Goal: Task Accomplishment & Management: Use online tool/utility

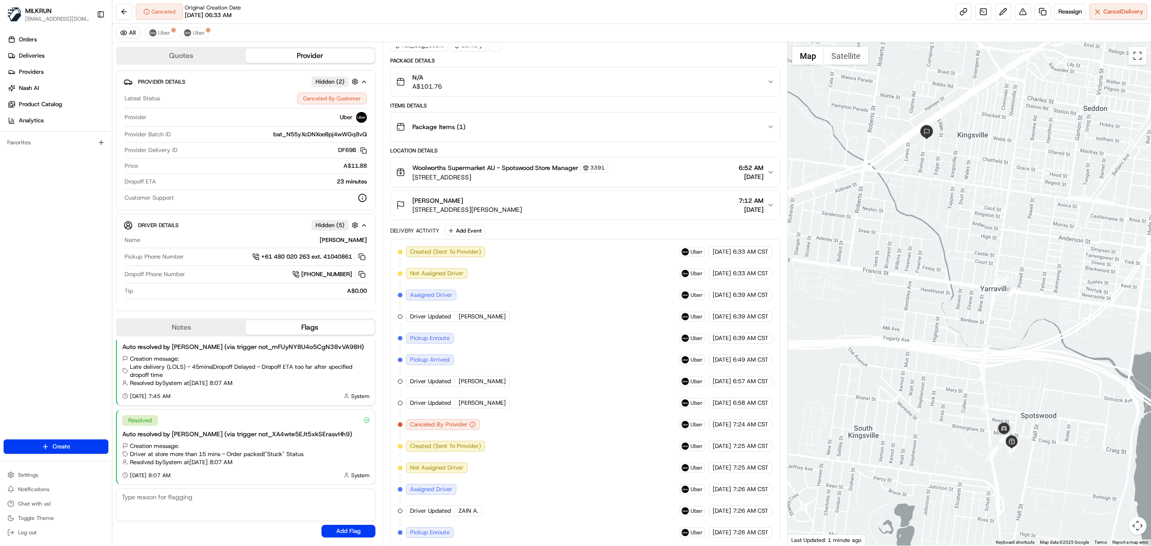
scroll to position [198, 0]
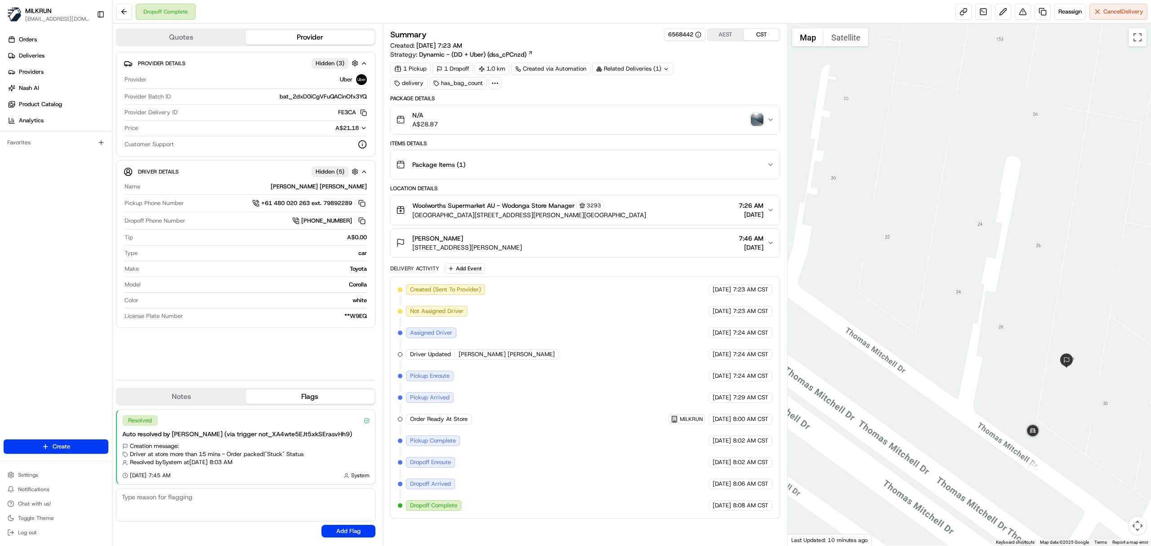
drag, startPoint x: 1036, startPoint y: 480, endPoint x: 999, endPoint y: 411, distance: 79.2
click at [941, 388] on div at bounding box center [969, 284] width 364 height 521
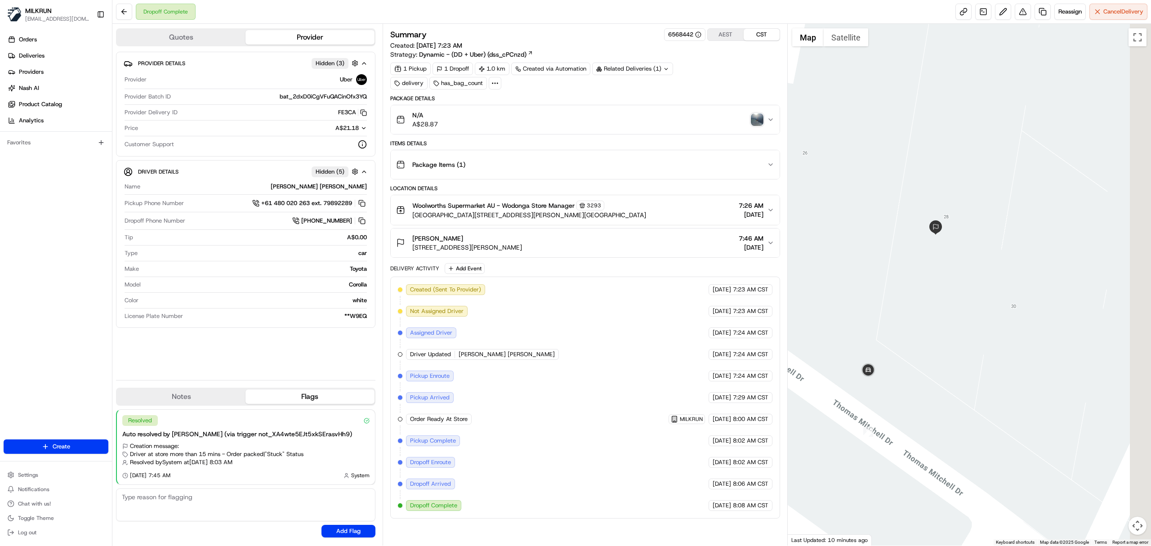
drag, startPoint x: 1082, startPoint y: 400, endPoint x: 951, endPoint y: 343, distance: 142.3
click at [951, 343] on div at bounding box center [969, 284] width 364 height 521
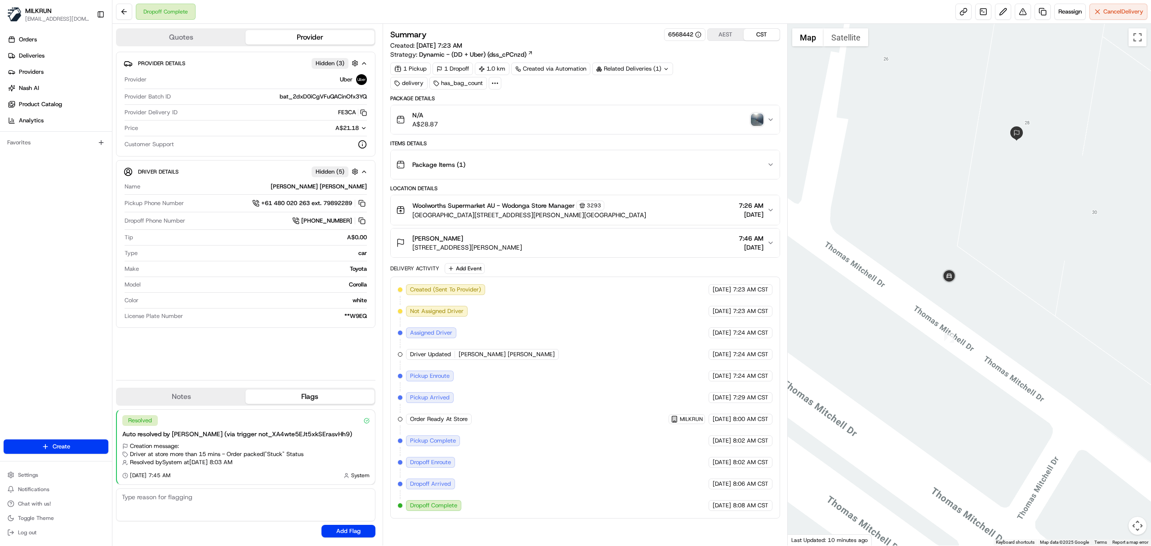
drag, startPoint x: 915, startPoint y: 255, endPoint x: 1000, endPoint y: 175, distance: 117.3
click at [1000, 175] on div at bounding box center [969, 284] width 364 height 521
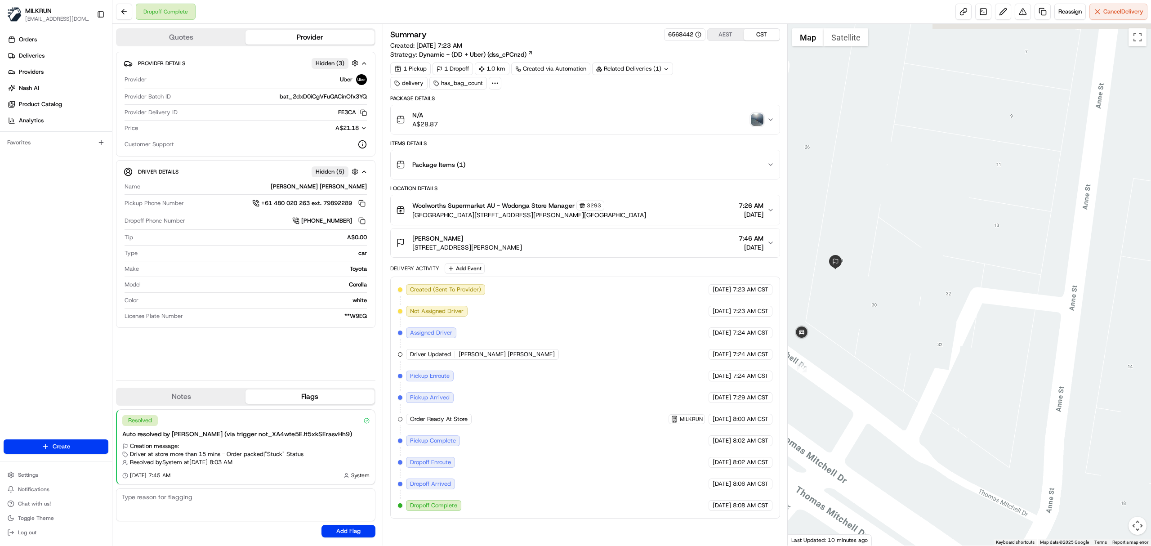
drag, startPoint x: 1029, startPoint y: 250, endPoint x: 885, endPoint y: 313, distance: 157.4
click at [885, 313] on div at bounding box center [969, 284] width 364 height 521
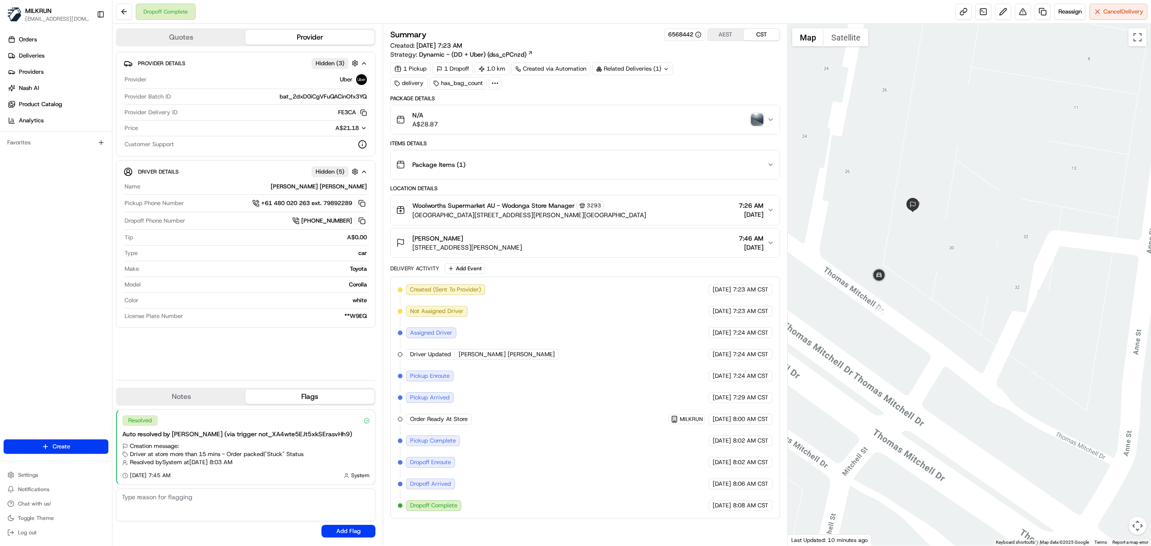
drag, startPoint x: 896, startPoint y: 315, endPoint x: 979, endPoint y: 247, distance: 107.0
click at [978, 248] on div at bounding box center [969, 284] width 364 height 521
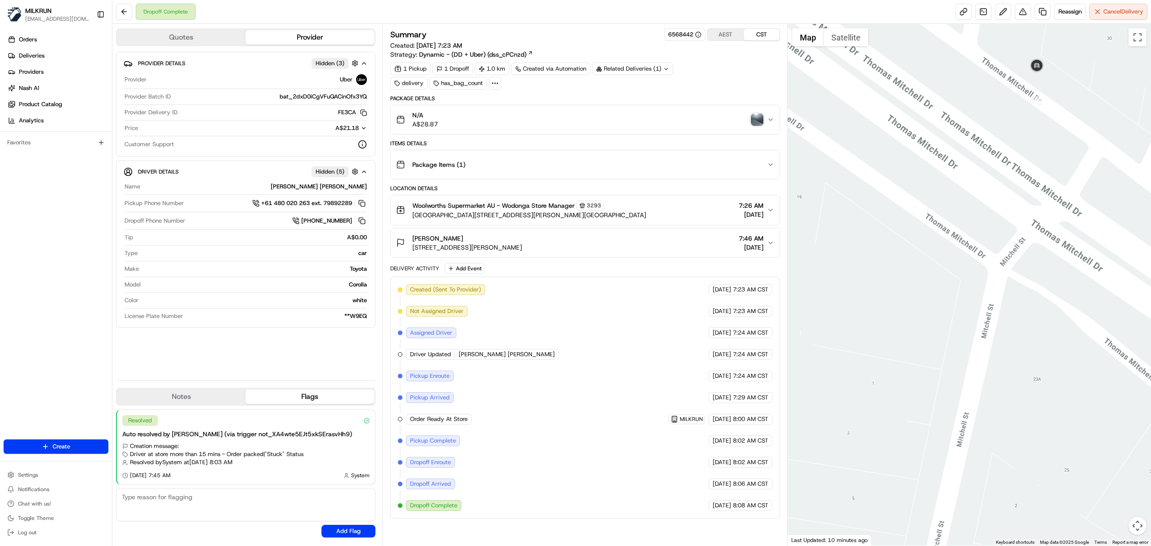
drag, startPoint x: 885, startPoint y: 386, endPoint x: 951, endPoint y: 249, distance: 151.8
click at [951, 249] on div at bounding box center [969, 284] width 364 height 521
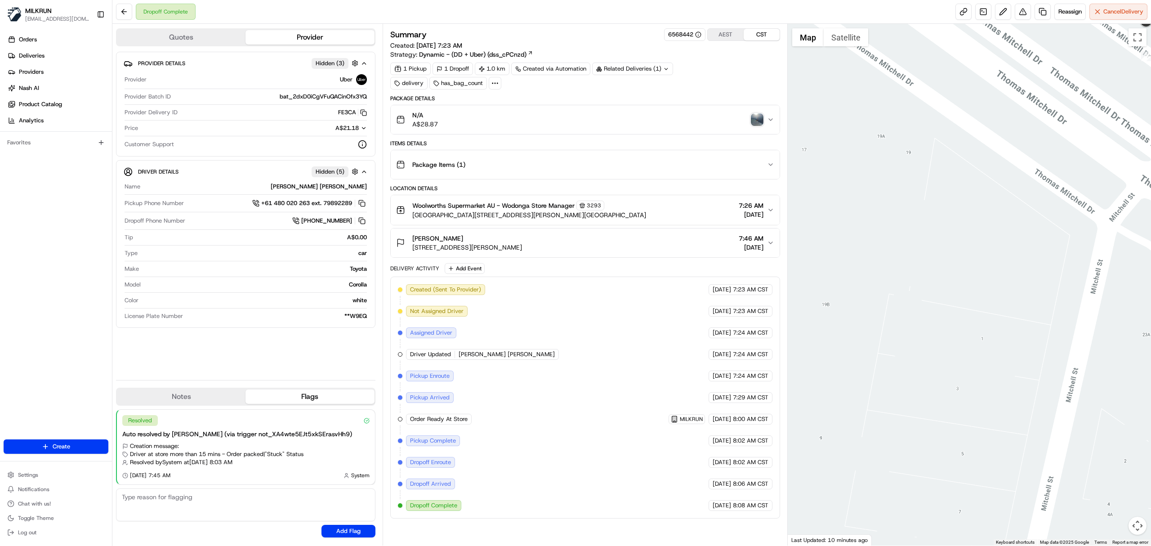
drag, startPoint x: 901, startPoint y: 299, endPoint x: 987, endPoint y: 274, distance: 90.4
click at [987, 274] on div at bounding box center [969, 284] width 364 height 521
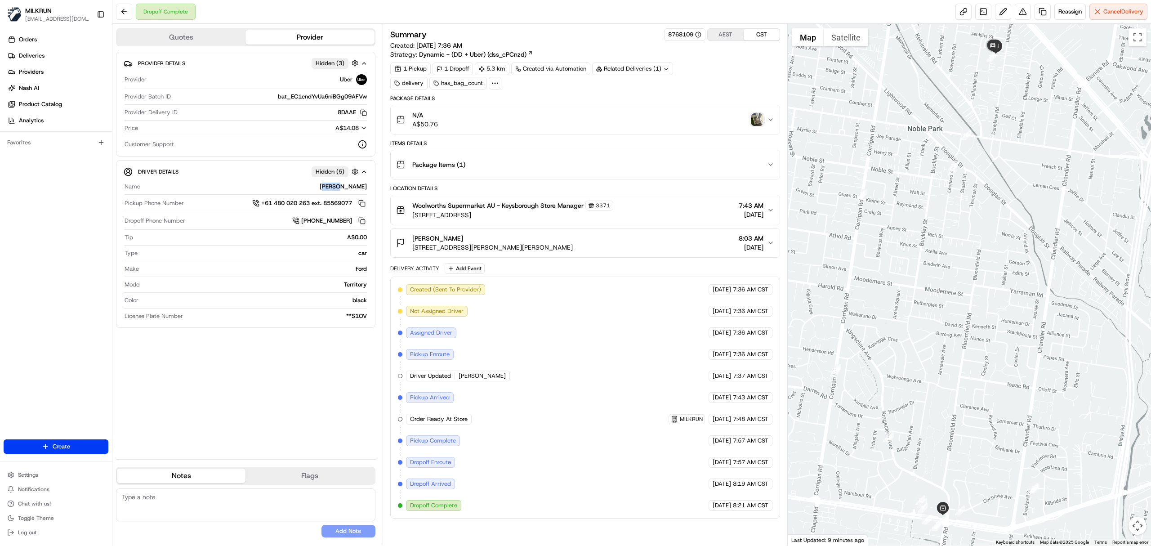
drag, startPoint x: 356, startPoint y: 188, endPoint x: 349, endPoint y: 187, distance: 7.7
click at [364, 188] on div "ROOP S." at bounding box center [255, 186] width 223 height 8
click at [344, 187] on div "ROOP S." at bounding box center [255, 186] width 223 height 8
drag, startPoint x: 344, startPoint y: 187, endPoint x: 366, endPoint y: 186, distance: 22.1
click at [366, 186] on div "ROOP S." at bounding box center [255, 186] width 223 height 8
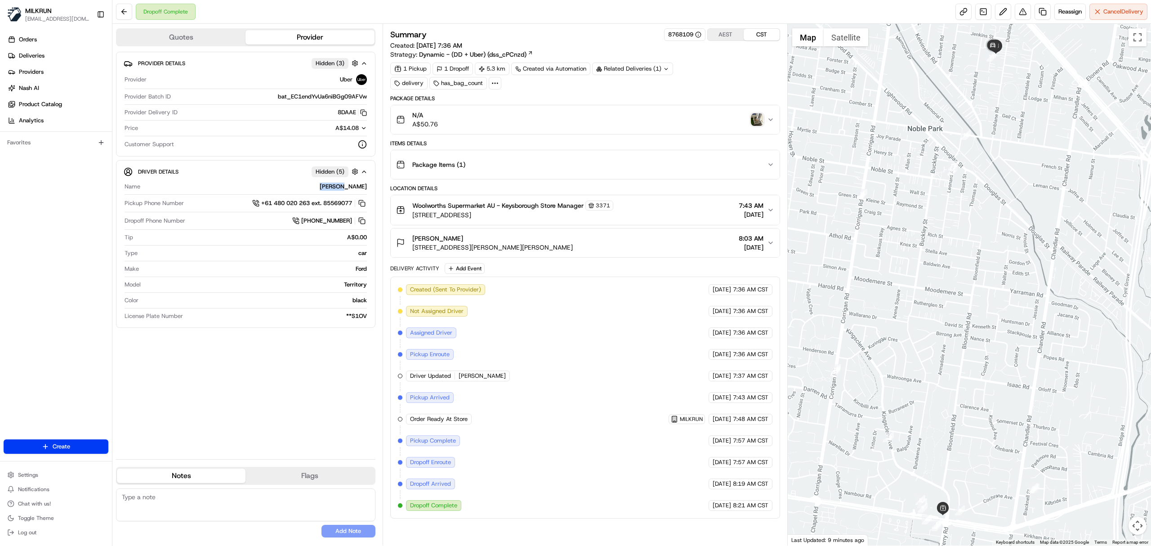
copy div "ROOP S."
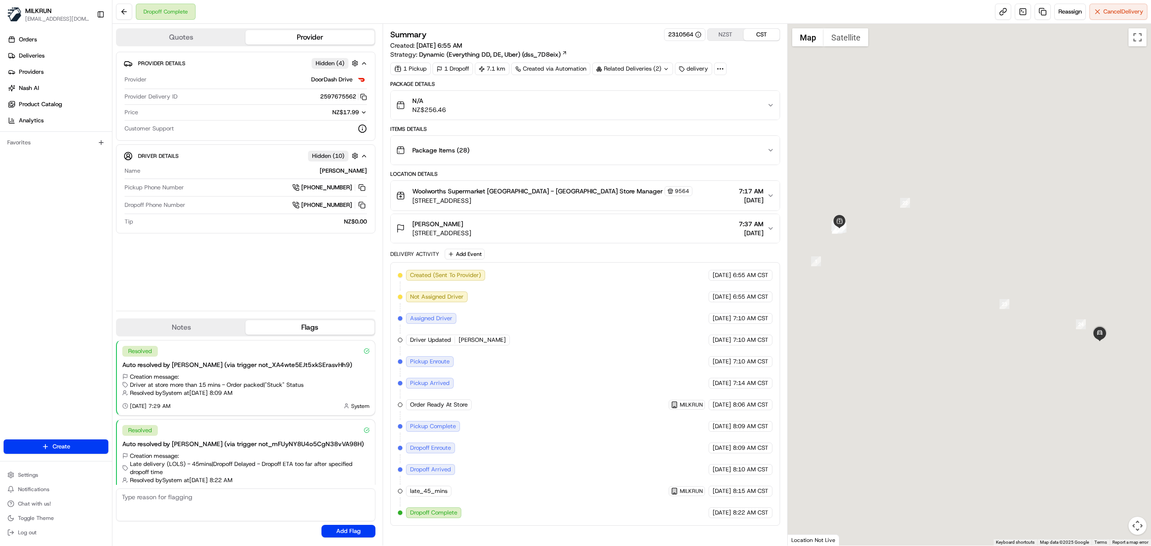
scroll to position [19, 0]
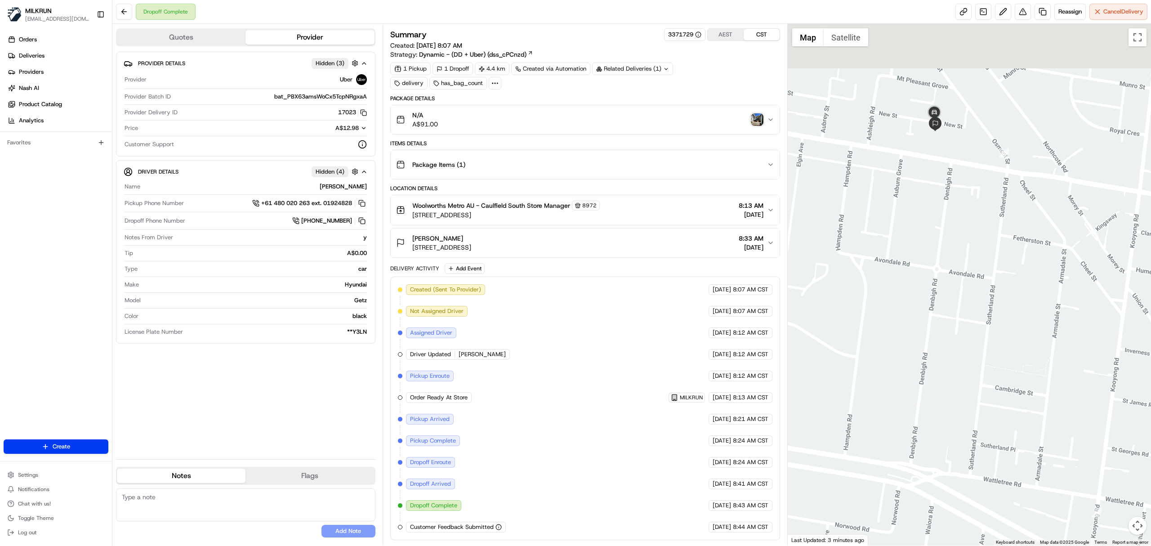
drag, startPoint x: 942, startPoint y: 76, endPoint x: 932, endPoint y: 227, distance: 151.4
click at [937, 232] on div at bounding box center [969, 284] width 364 height 521
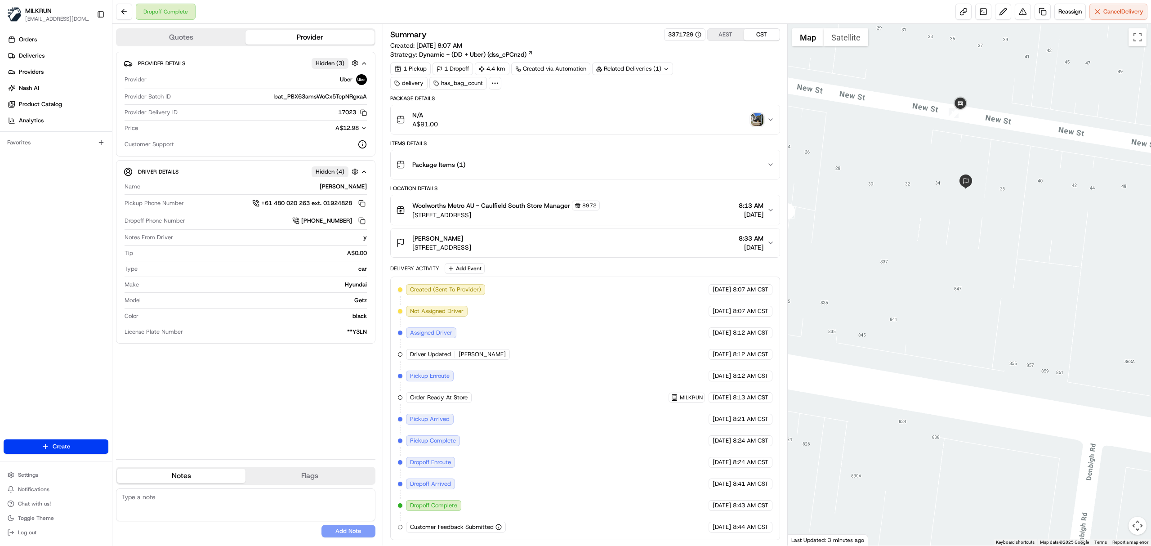
drag, startPoint x: 947, startPoint y: 130, endPoint x: 926, endPoint y: 249, distance: 120.6
click at [930, 254] on div at bounding box center [969, 284] width 364 height 521
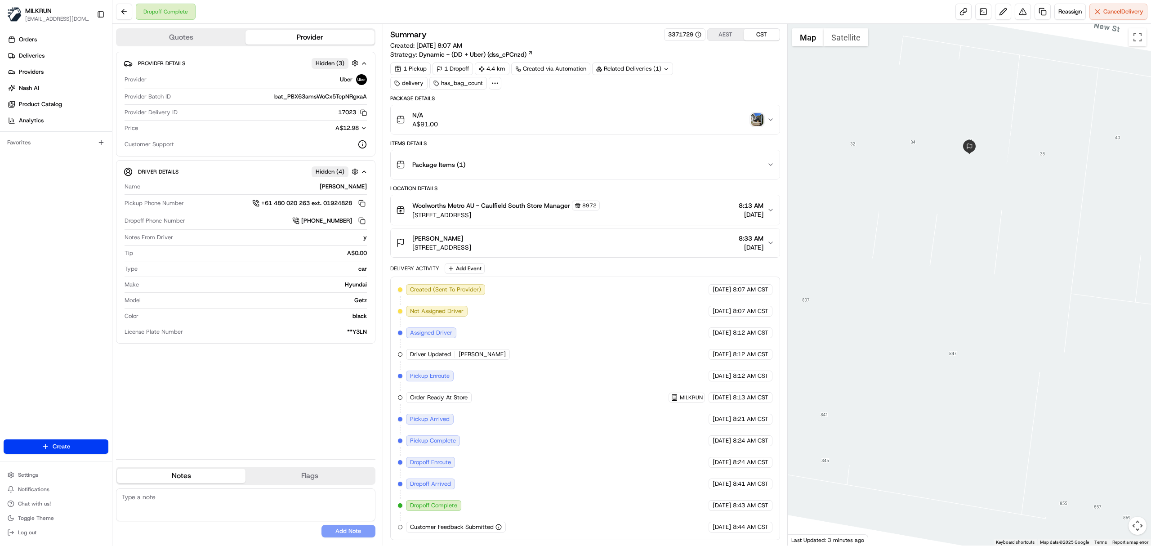
click at [756, 117] on img "button" at bounding box center [757, 119] width 13 height 13
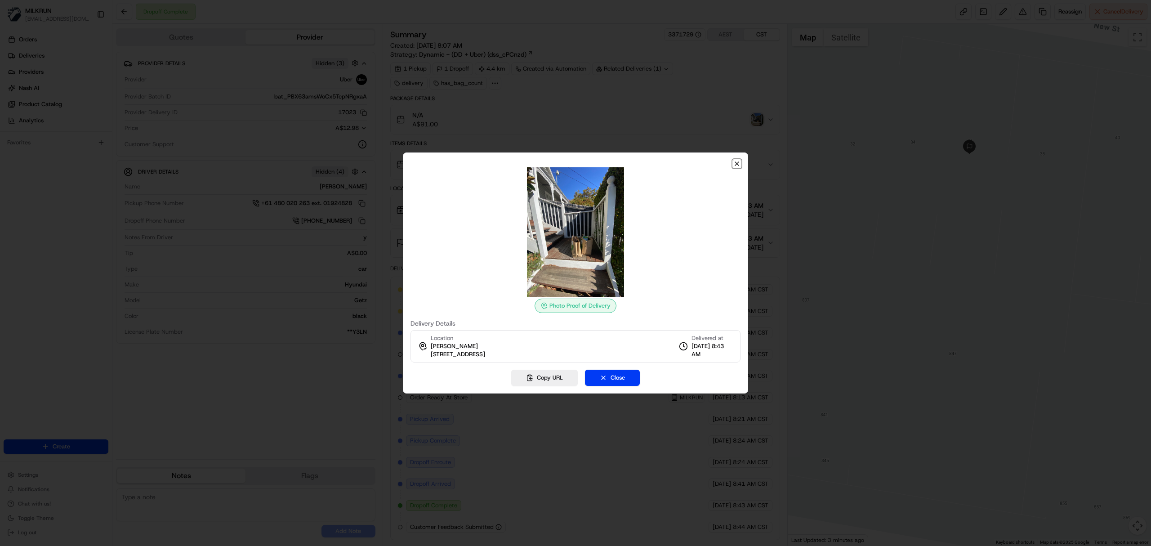
click at [735, 160] on icon "button" at bounding box center [736, 163] width 7 height 7
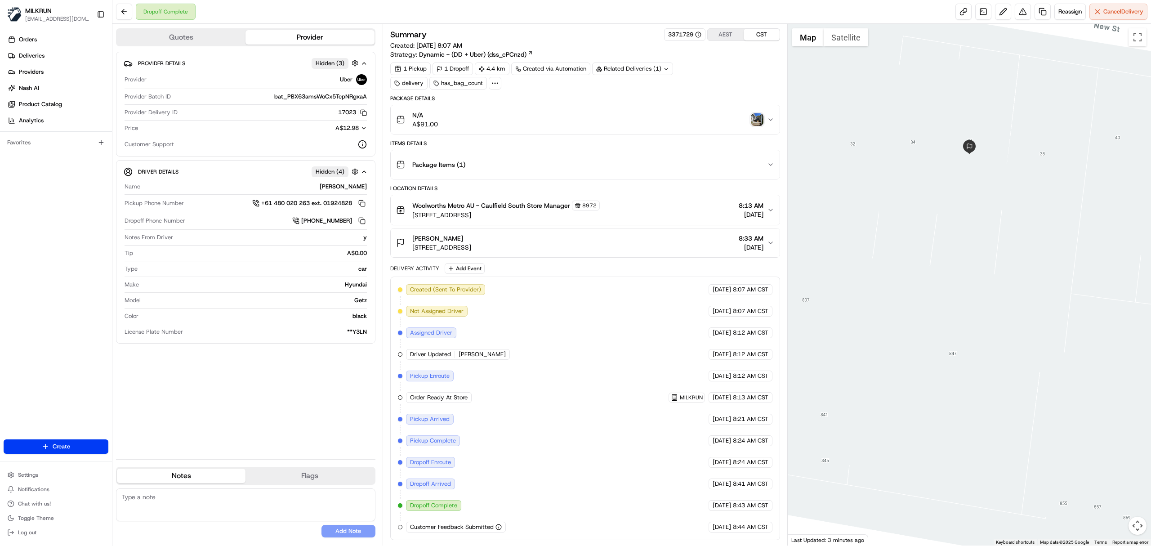
scroll to position [4, 0]
click at [769, 243] on icon "button" at bounding box center [770, 242] width 7 height 7
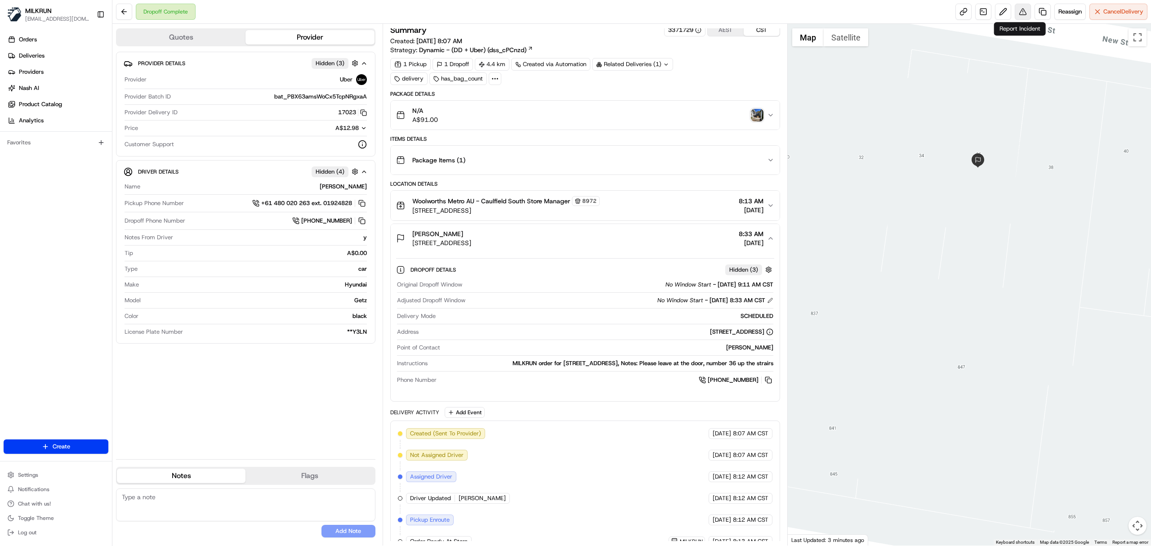
click at [1016, 12] on button at bounding box center [1022, 12] width 16 height 16
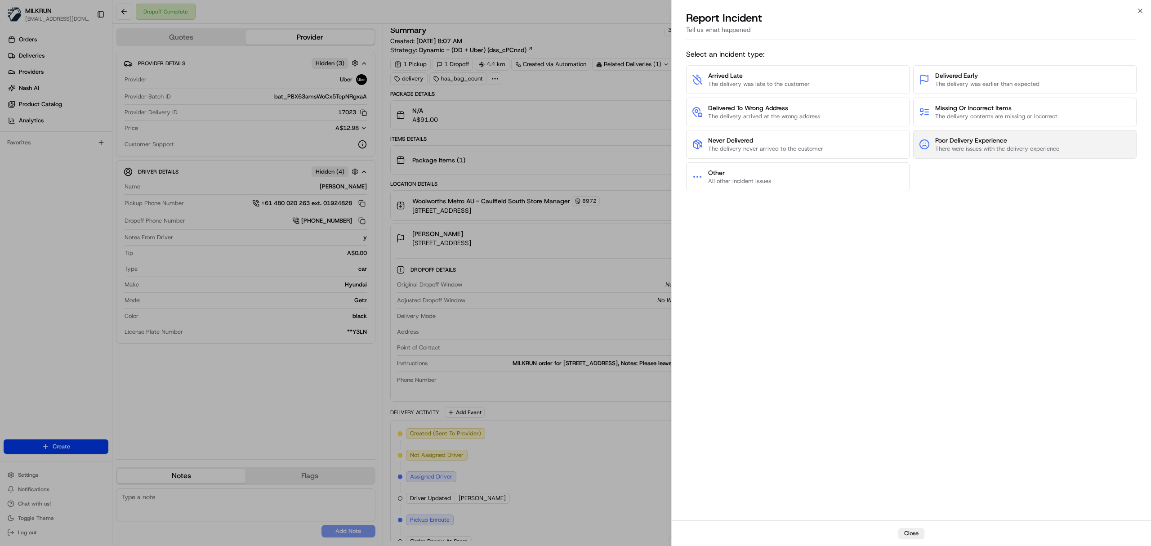
click at [986, 142] on span "Poor Delivery Experience" at bounding box center [997, 140] width 124 height 9
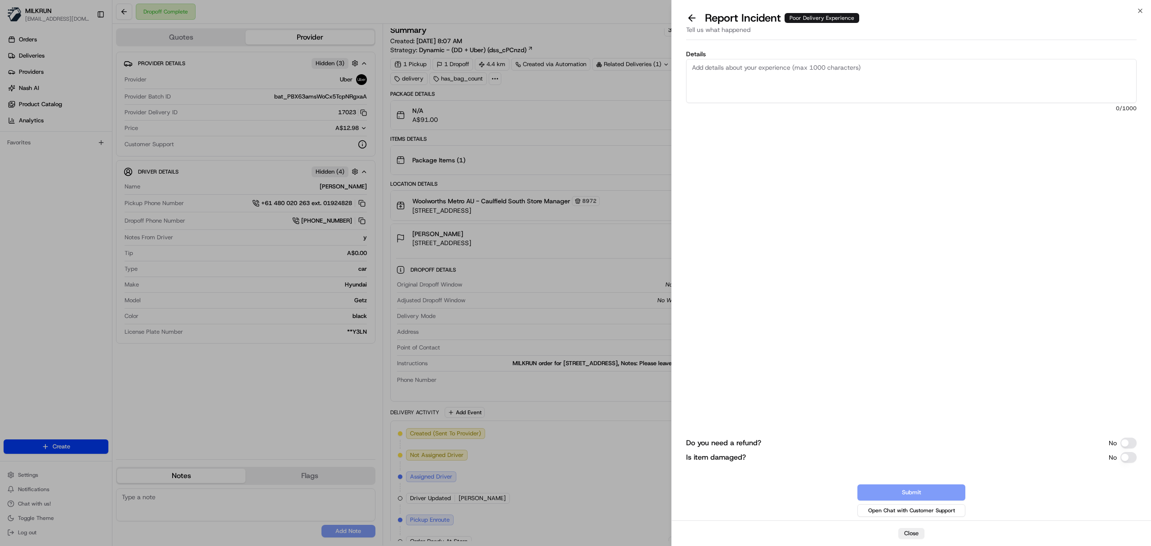
click at [892, 90] on textarea "Details" at bounding box center [911, 81] width 450 height 44
click at [872, 80] on textarea "Customer is not happy the delivery experience He is disable and the driver left…" at bounding box center [911, 81] width 450 height 44
type textarea "Customer is not happy the delivery experience He is disable and the driver left…"
click at [1131, 442] on button "Do you need a refund?" at bounding box center [1128, 442] width 16 height 11
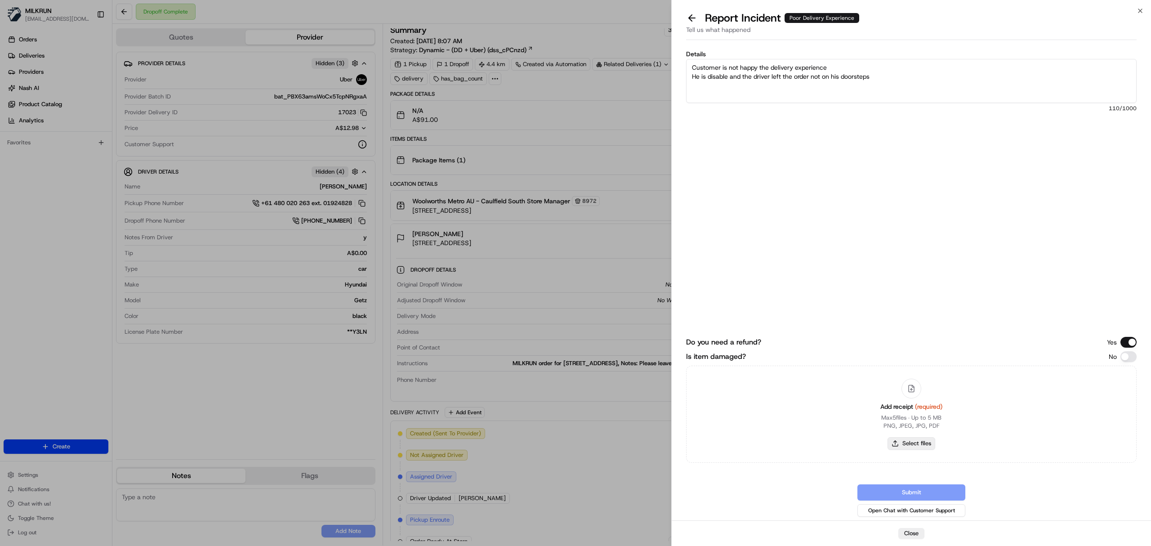
click at [911, 441] on button "Select files" at bounding box center [911, 443] width 48 height 13
type input "C:\fakepath\Jim.pdf"
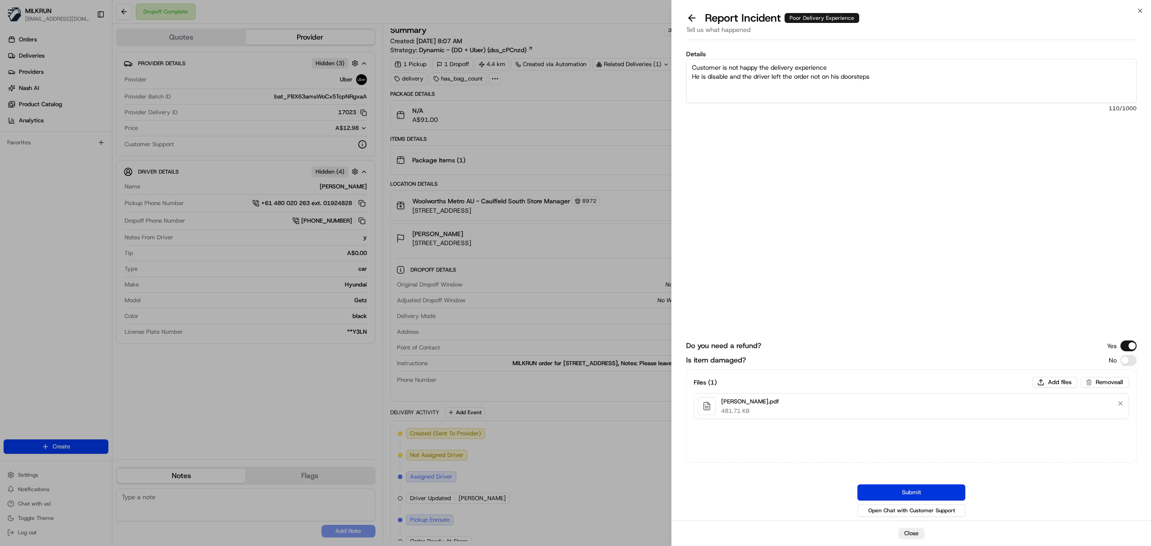
click at [900, 491] on button "Submit" at bounding box center [911, 492] width 108 height 16
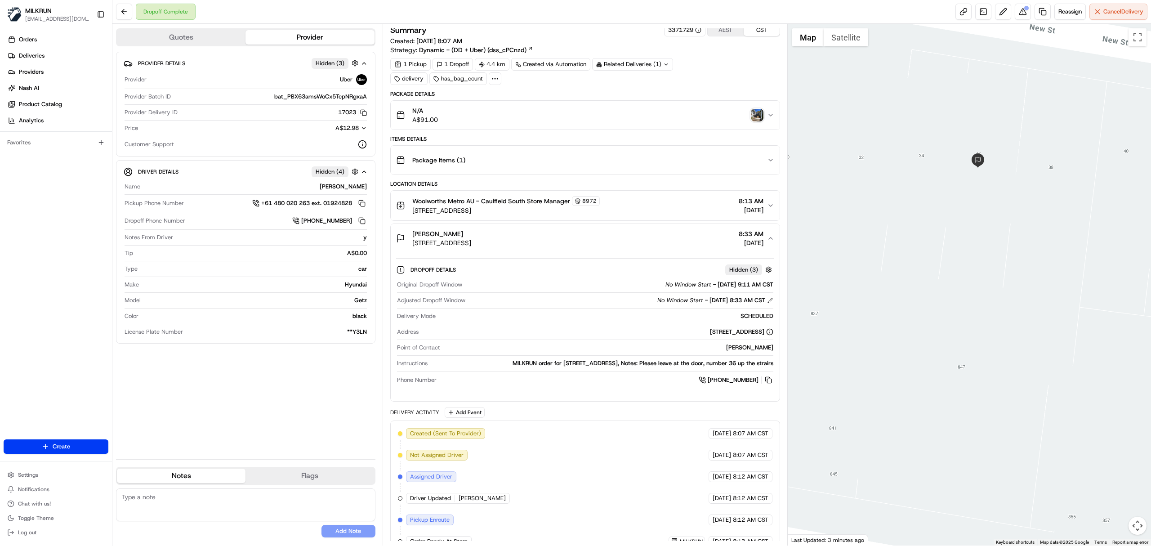
scroll to position [154, 0]
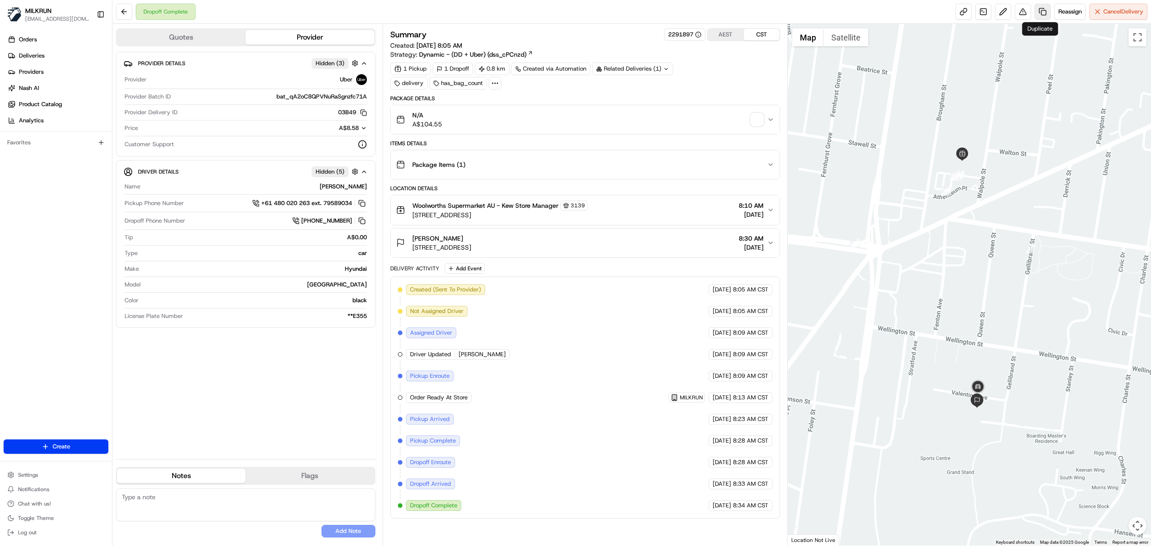
click at [1039, 12] on link at bounding box center [1042, 12] width 16 height 16
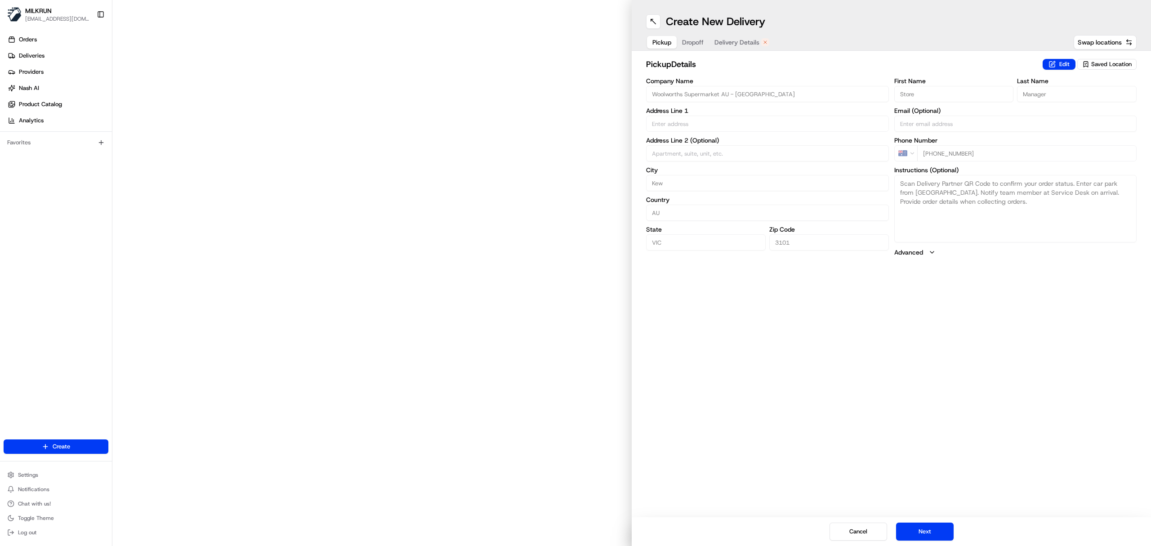
type input "[STREET_ADDRESS]"
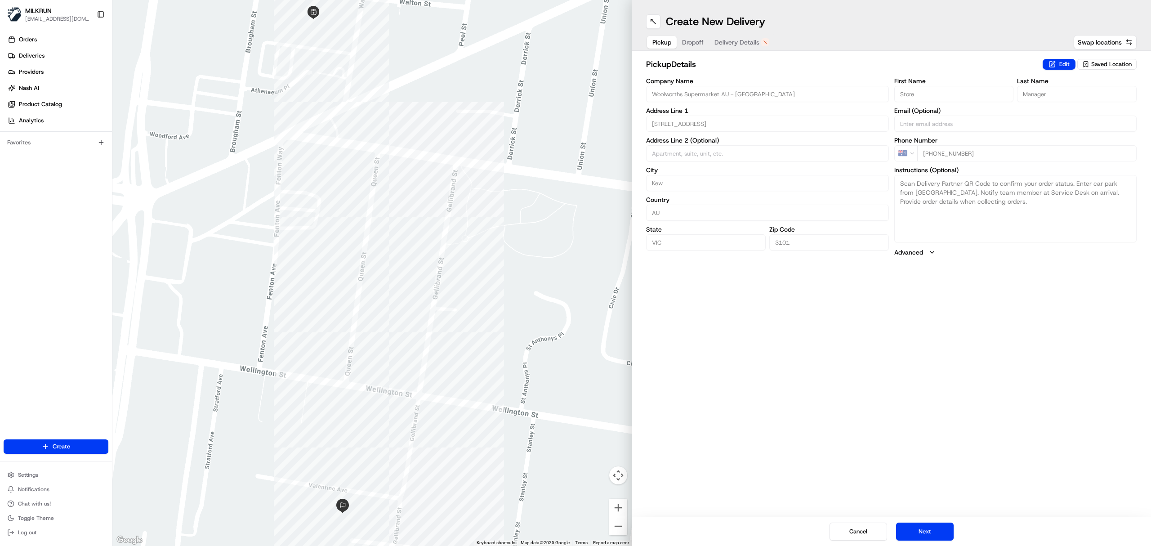
click at [741, 40] on span "Delivery Details" at bounding box center [736, 42] width 45 height 9
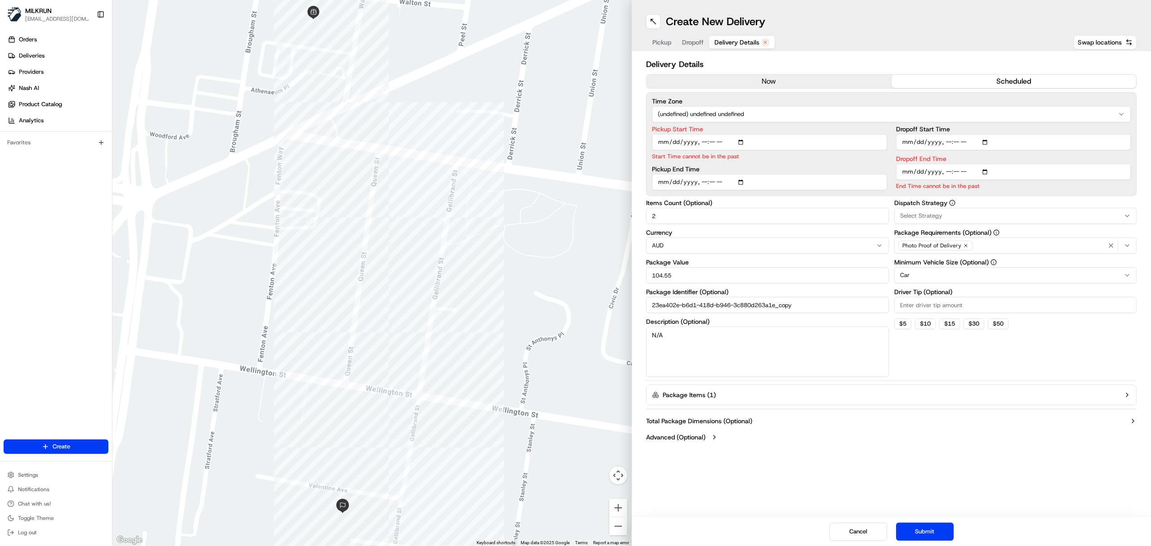
click at [766, 79] on button "now" at bounding box center [768, 81] width 245 height 13
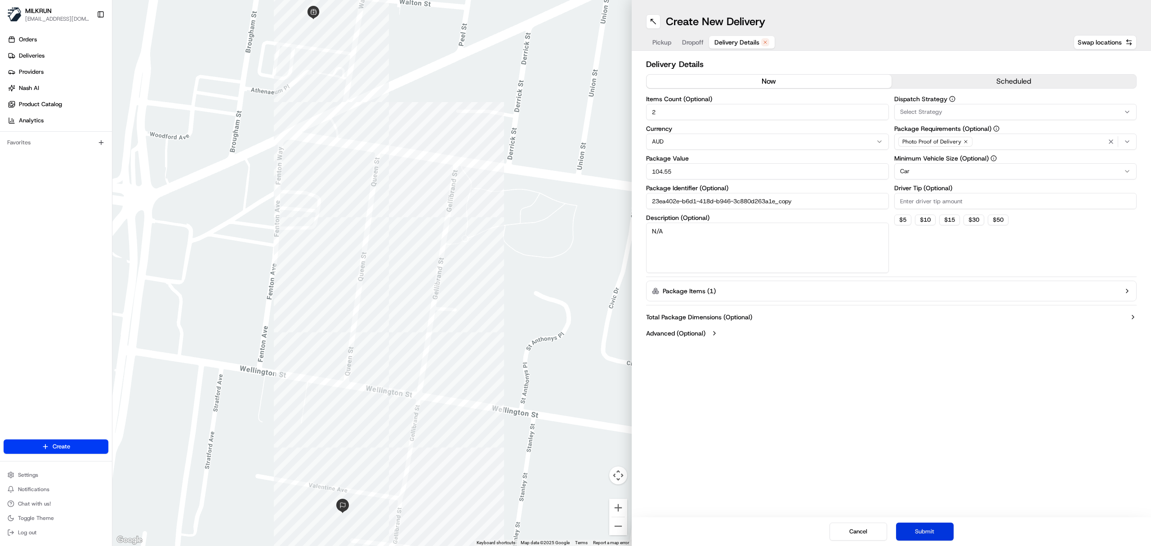
click at [930, 531] on button "Submit" at bounding box center [925, 531] width 58 height 18
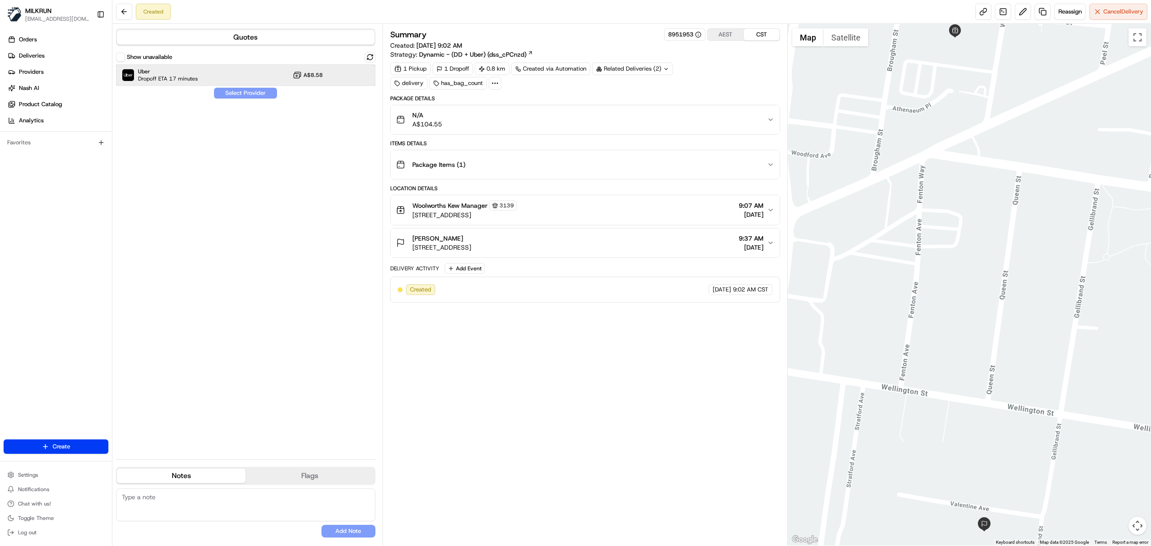
click at [213, 71] on div "Uber Dropoff ETA 17 minutes A$8.58" at bounding box center [245, 75] width 259 height 22
click at [245, 94] on button "Assign Provider" at bounding box center [245, 93] width 64 height 11
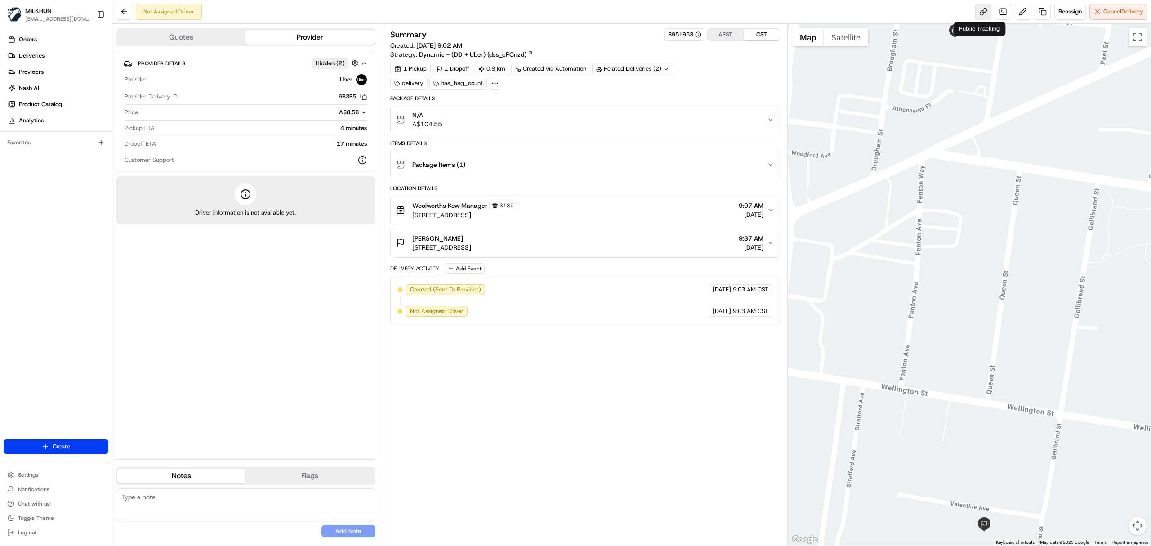
click at [979, 9] on link at bounding box center [983, 12] width 16 height 16
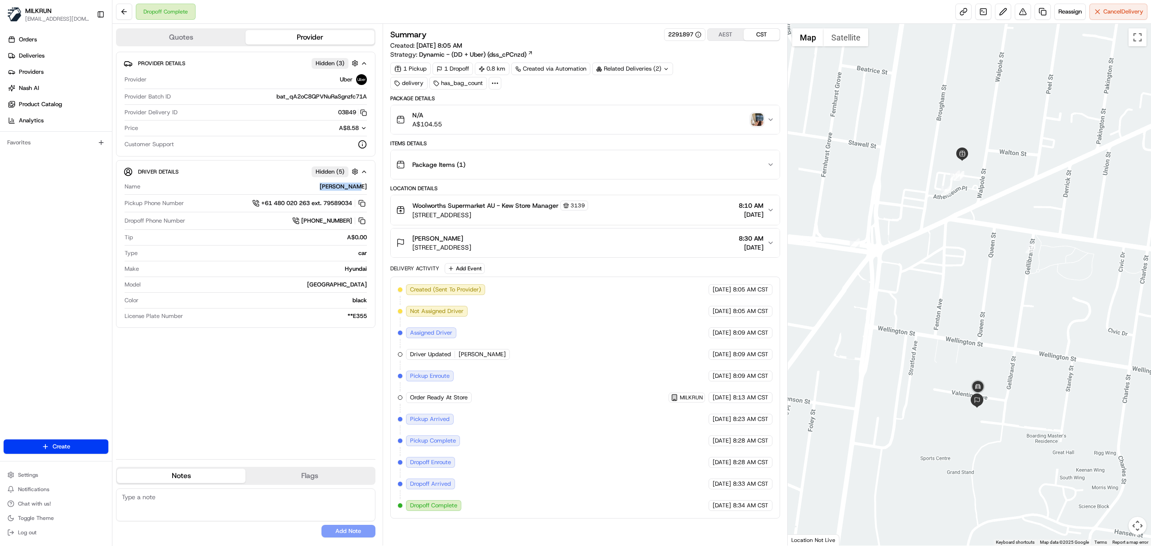
drag, startPoint x: 354, startPoint y: 189, endPoint x: 368, endPoint y: 189, distance: 13.5
click at [368, 189] on div "Driver Details Hidden ( 5 ) Name [PERSON_NAME] Pickup Phone Number +61 480 020 …" at bounding box center [245, 244] width 259 height 168
